Goal: Information Seeking & Learning: Find specific fact

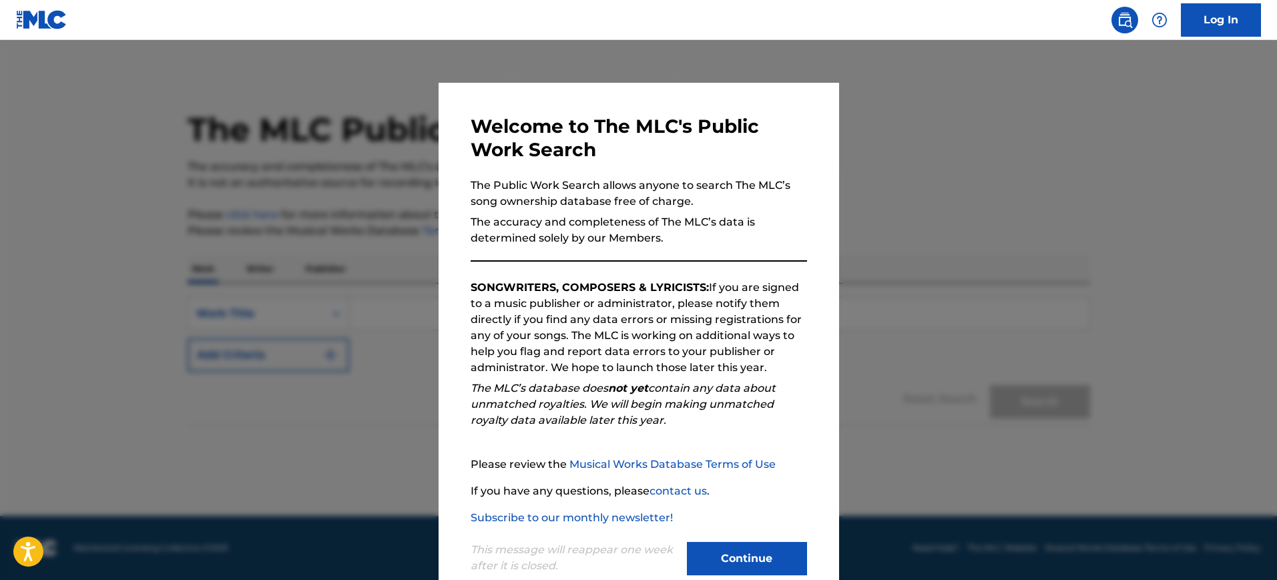
click at [927, 210] on div at bounding box center [638, 330] width 1277 height 580
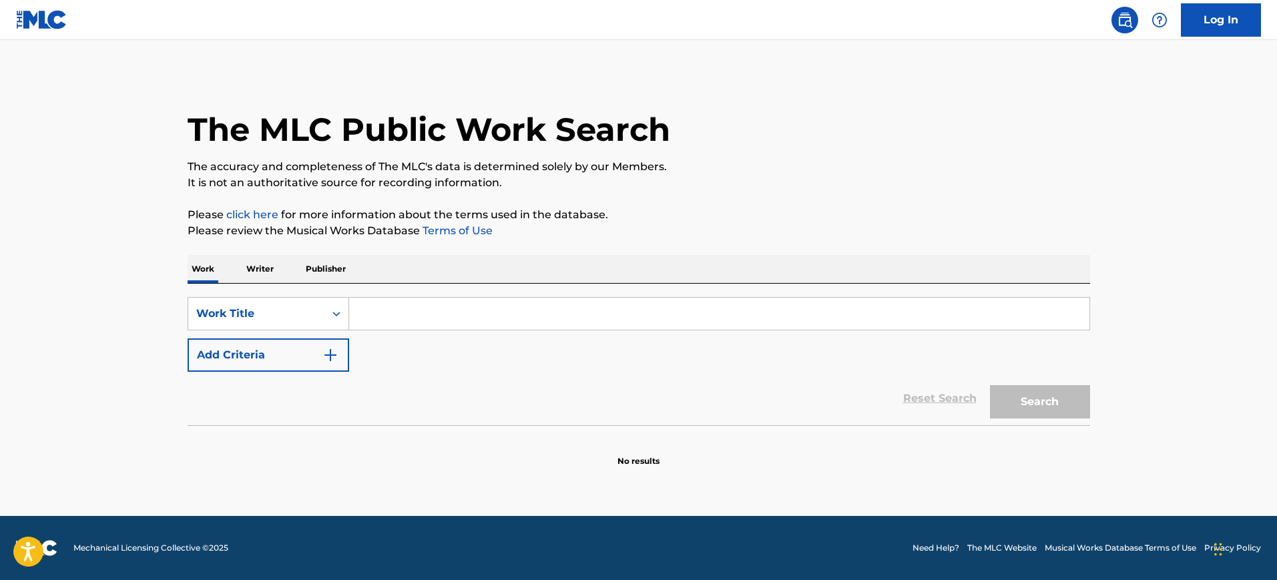
click at [379, 320] on input "Search Form" at bounding box center [719, 314] width 740 height 32
paste input "Apache"
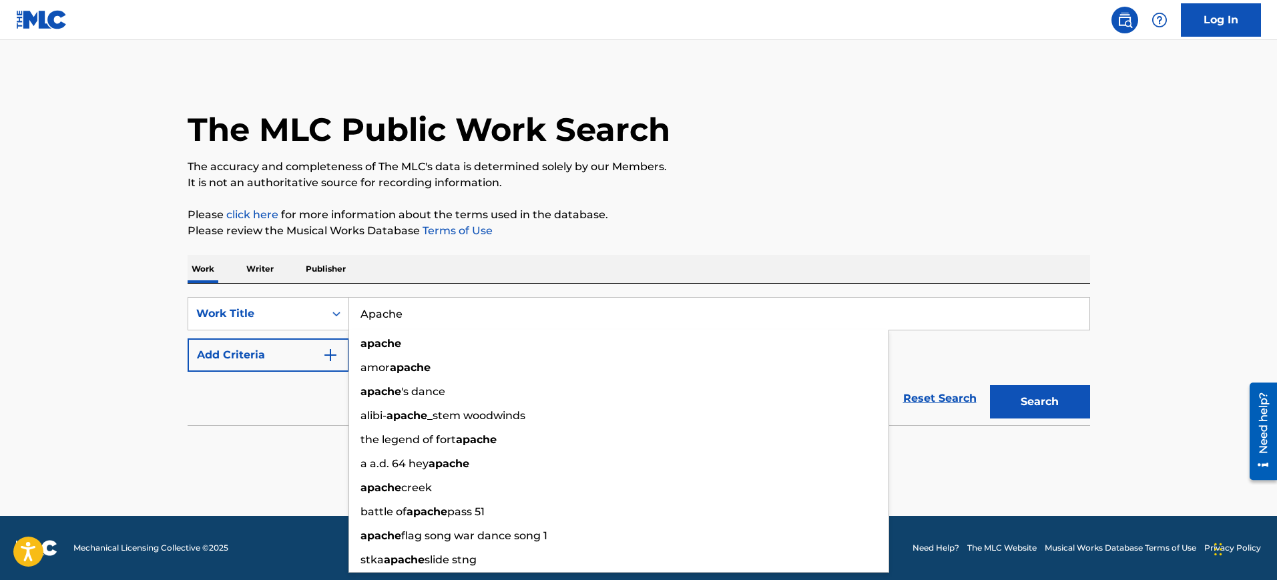
type input "Apache"
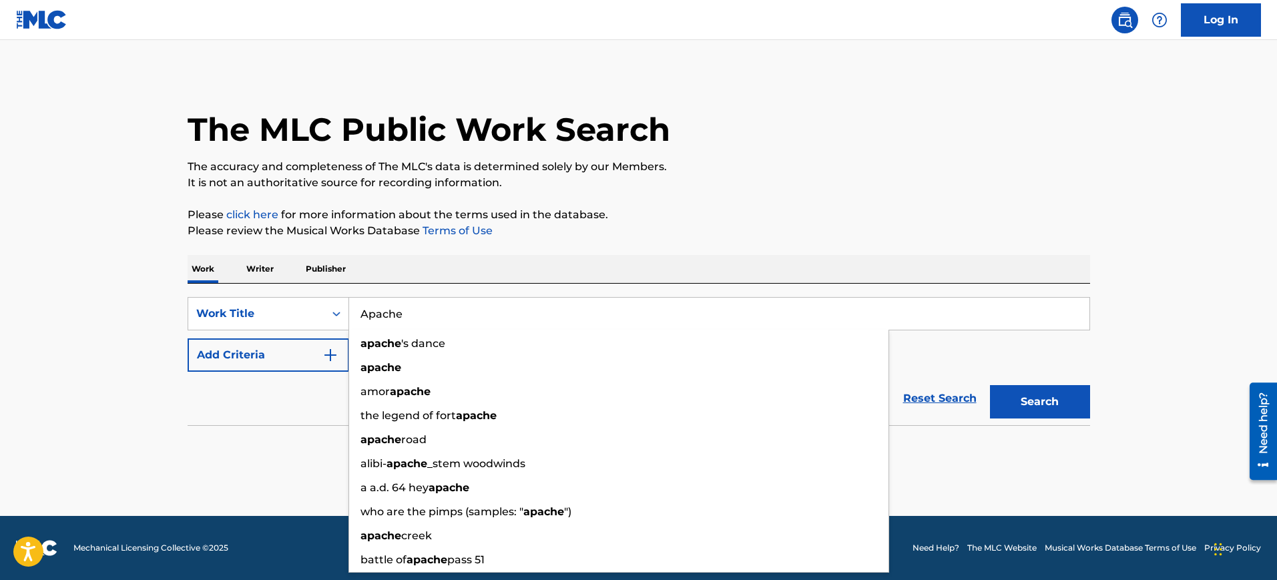
click at [264, 362] on button "Add Criteria" at bounding box center [268, 354] width 161 height 33
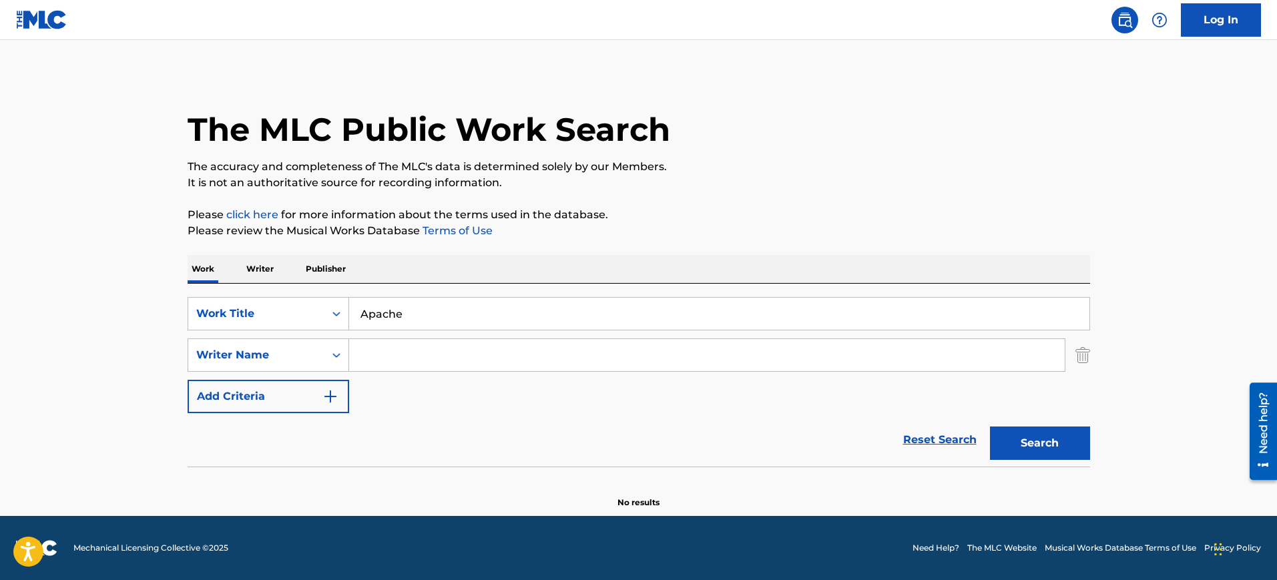
click at [372, 360] on input "Search Form" at bounding box center [706, 355] width 715 height 32
paste input "Chase"
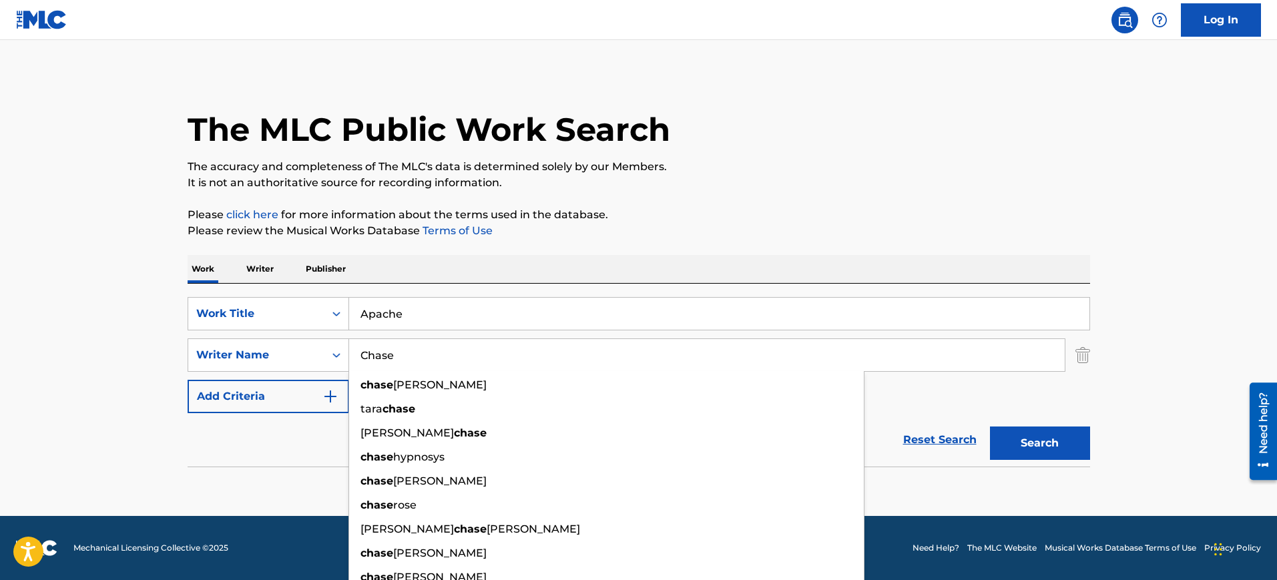
type input "Chase"
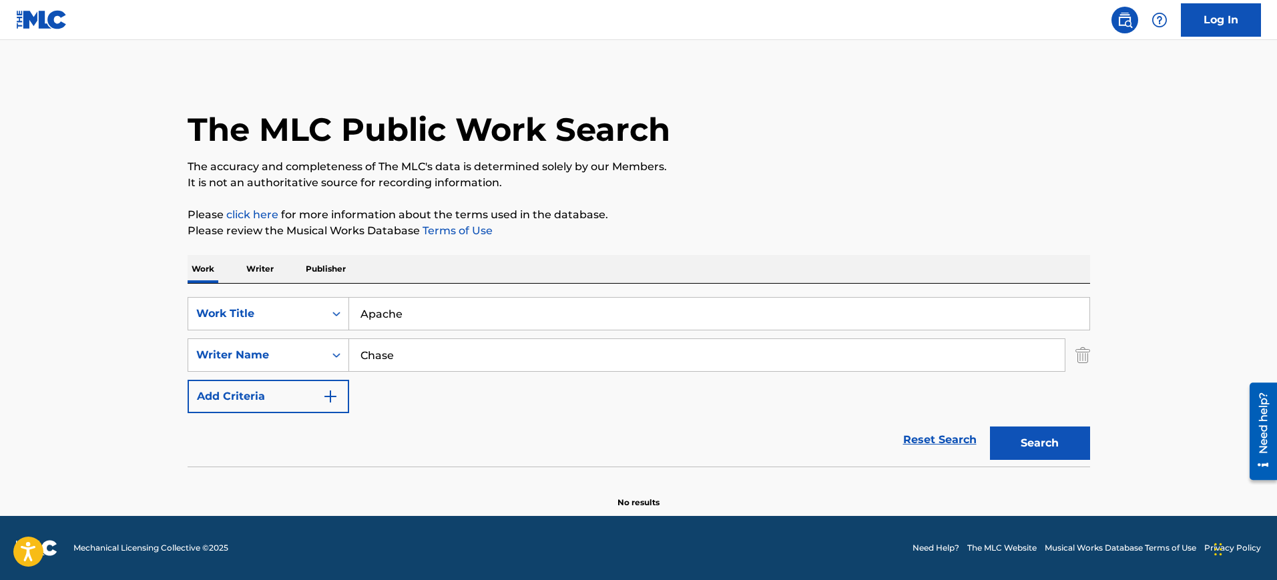
click at [1008, 454] on button "Search" at bounding box center [1040, 442] width 100 height 33
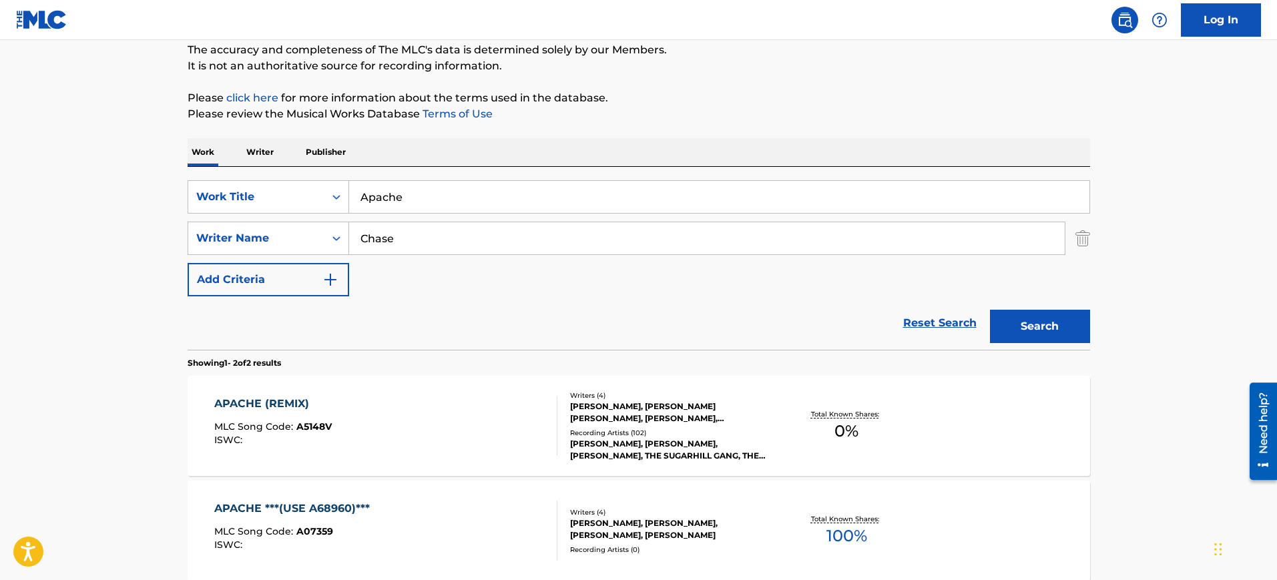
scroll to position [167, 0]
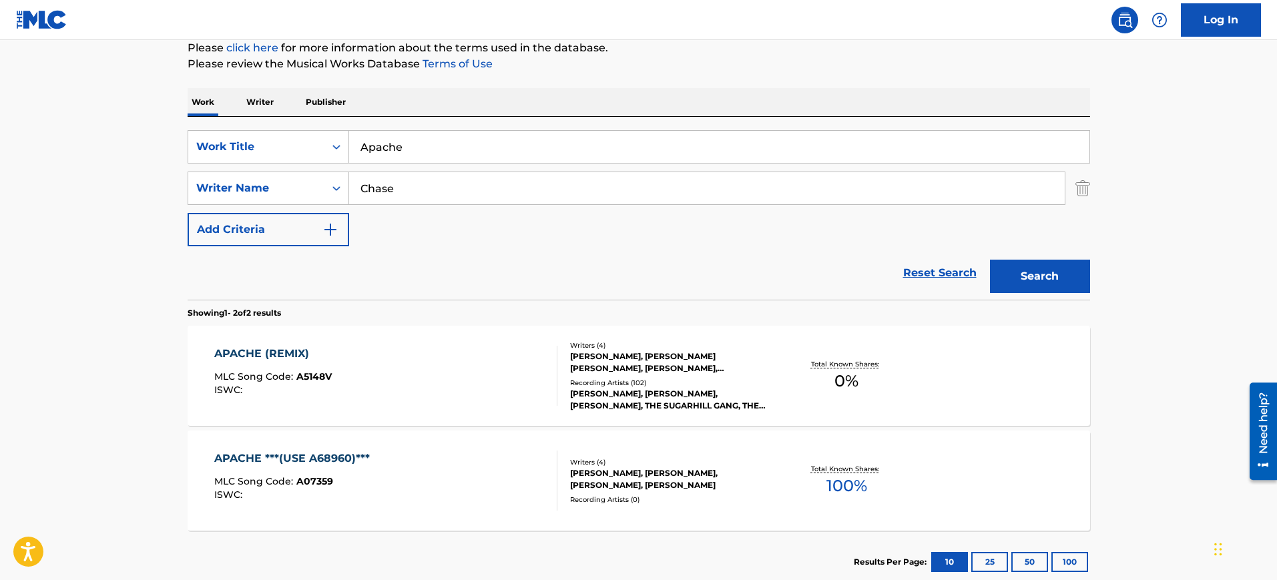
click at [505, 360] on div "APACHE (REMIX) MLC Song Code : A5148V ISWC :" at bounding box center [385, 376] width 343 height 60
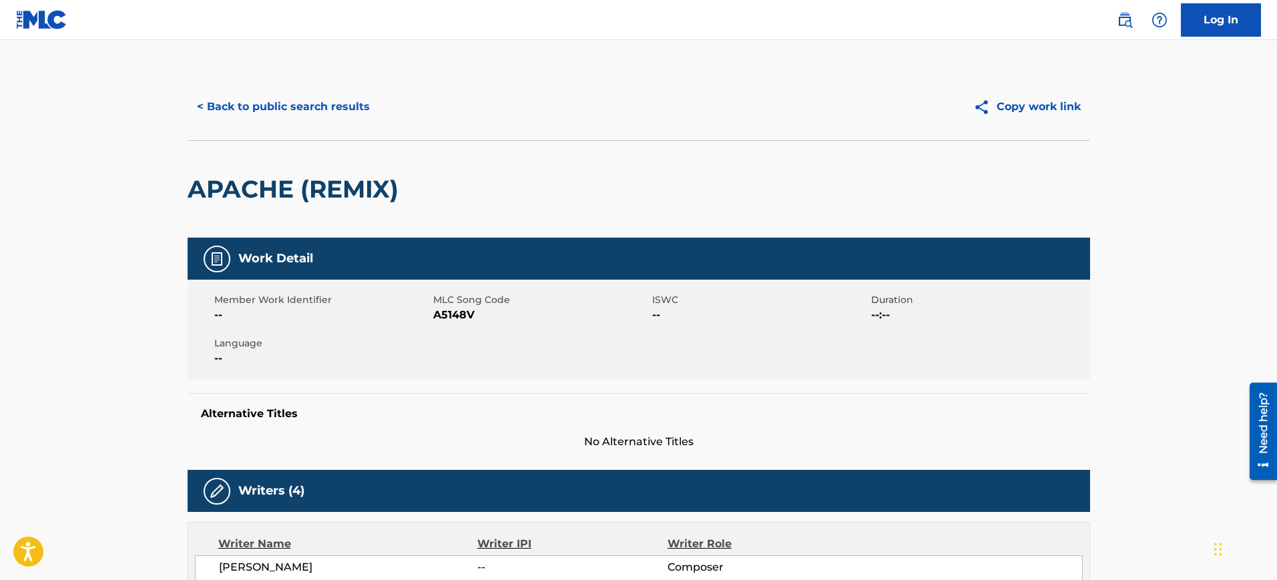
click at [275, 98] on button "< Back to public search results" at bounding box center [284, 106] width 192 height 33
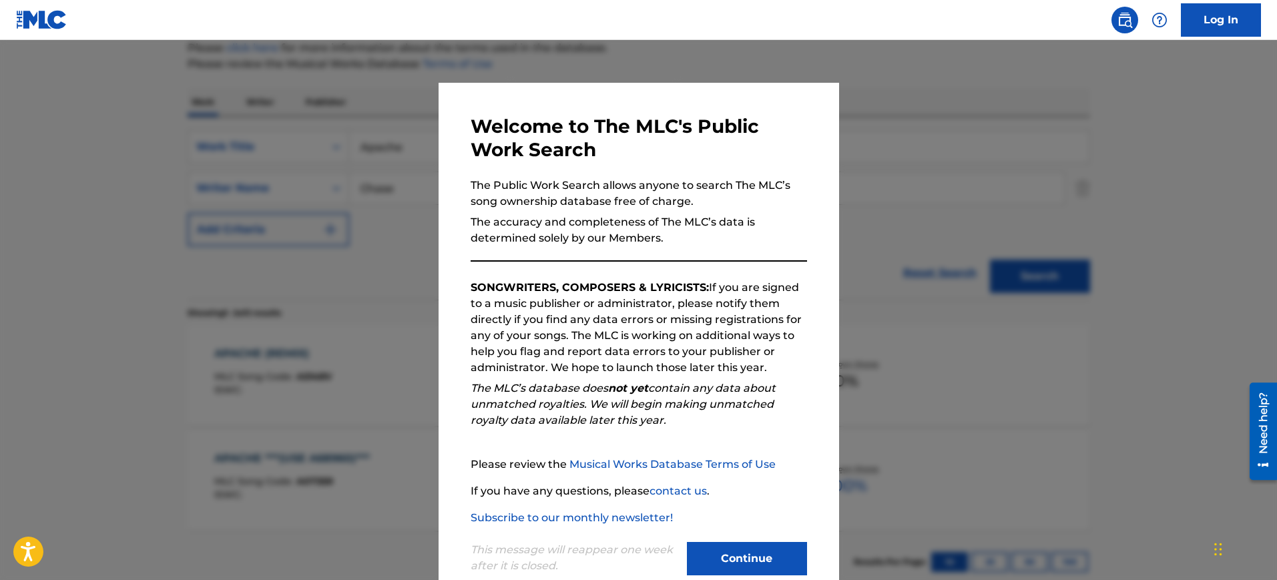
click at [866, 197] on div at bounding box center [638, 330] width 1277 height 580
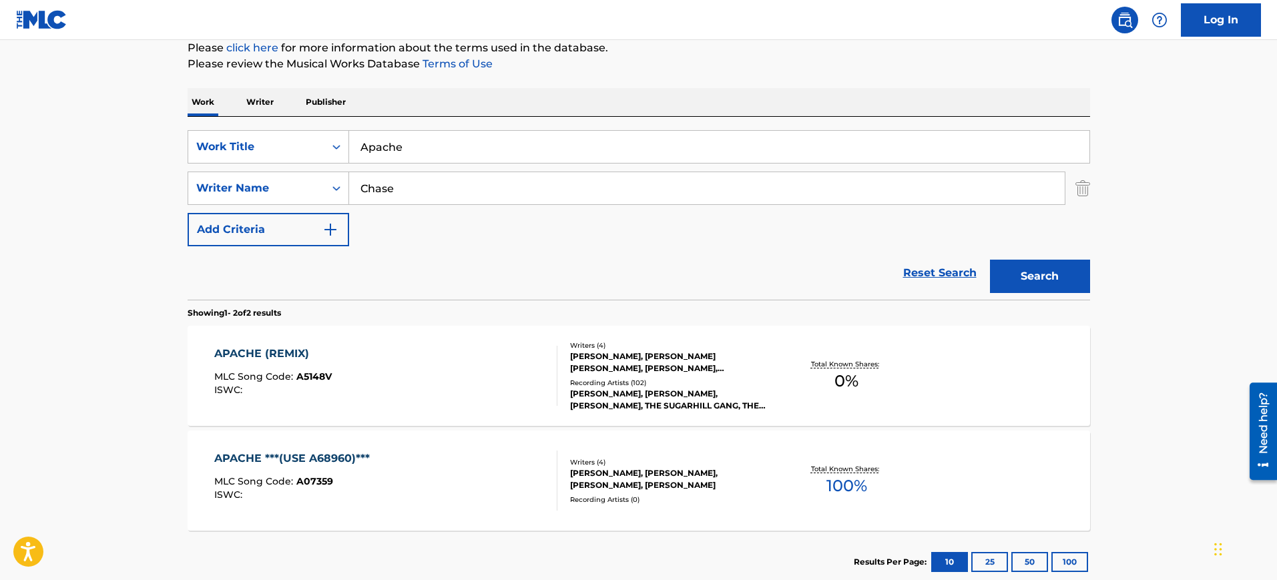
click at [419, 193] on input "Chase" at bounding box center [706, 188] width 715 height 32
paste input "[PERSON_NAME]"
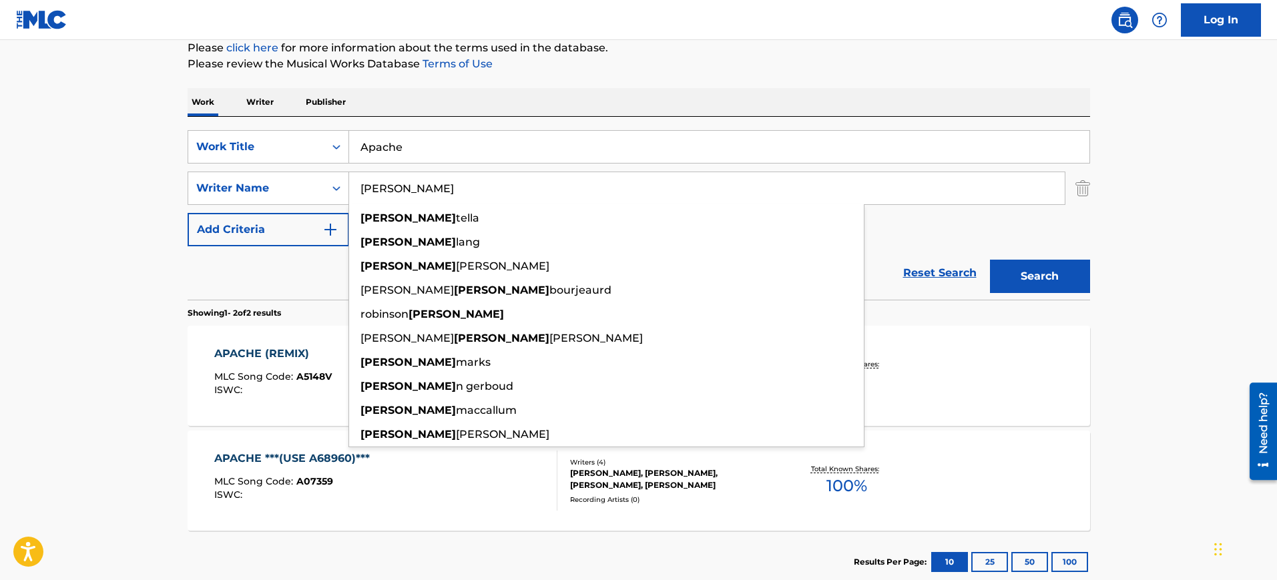
type input "[PERSON_NAME]"
click at [990, 260] on button "Search" at bounding box center [1040, 276] width 100 height 33
